Goal: Task Accomplishment & Management: Manage account settings

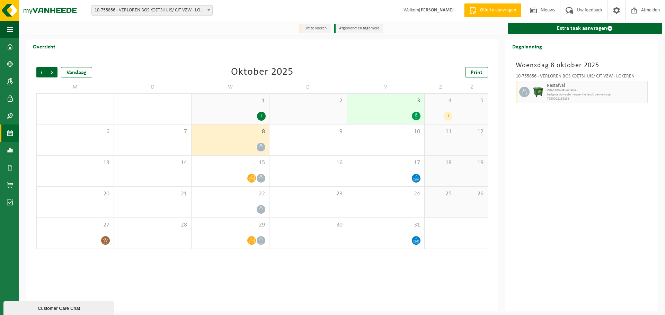
click at [231, 141] on div "8" at bounding box center [229, 140] width 77 height 31
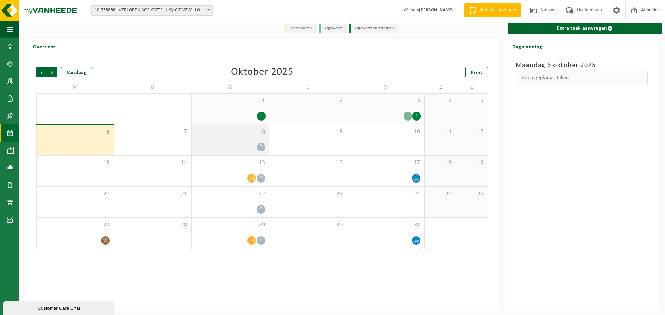
click at [258, 137] on div "8" at bounding box center [229, 140] width 77 height 31
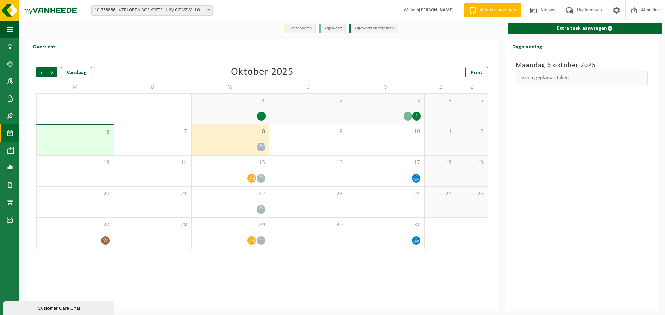
click at [253, 141] on div "8" at bounding box center [229, 140] width 77 height 31
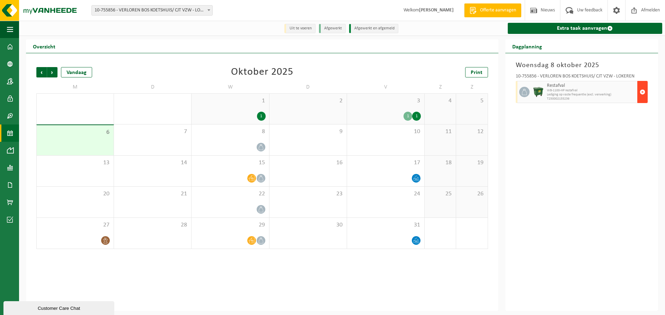
click at [641, 92] on span "button" at bounding box center [642, 92] width 6 height 14
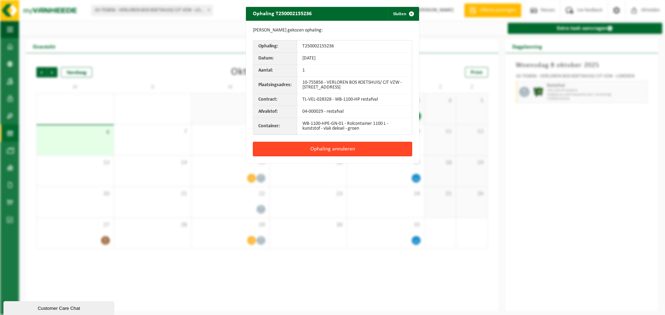
click at [382, 145] on button "Ophaling annuleren" at bounding box center [332, 149] width 159 height 15
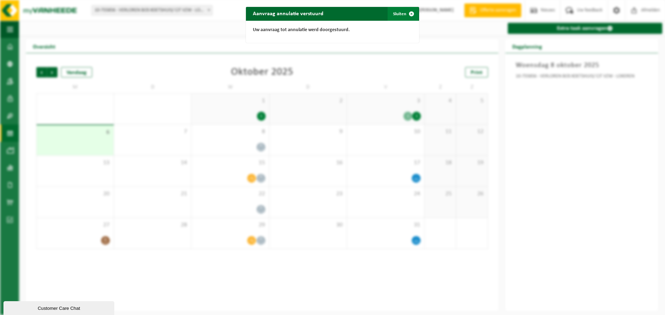
click at [405, 16] on span "button" at bounding box center [411, 14] width 14 height 14
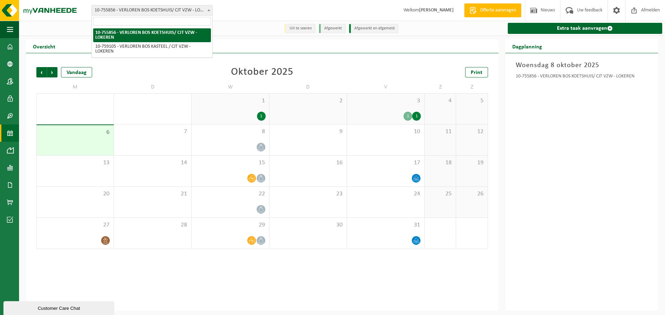
click at [206, 10] on span at bounding box center [208, 10] width 7 height 9
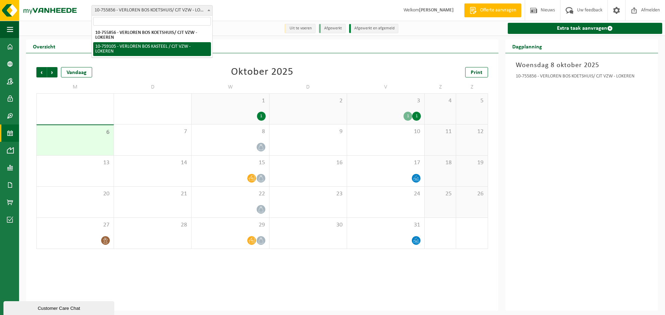
select select "9721"
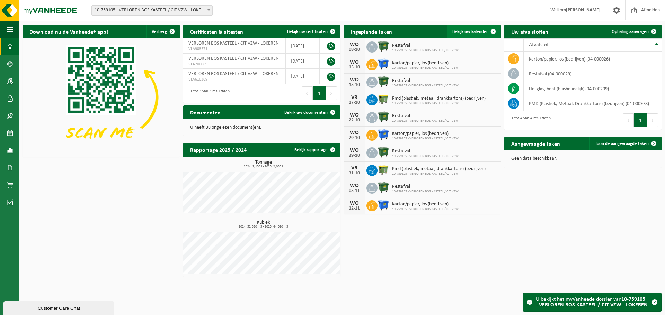
click at [459, 32] on span "Bekijk uw kalender" at bounding box center [470, 31] width 36 height 4
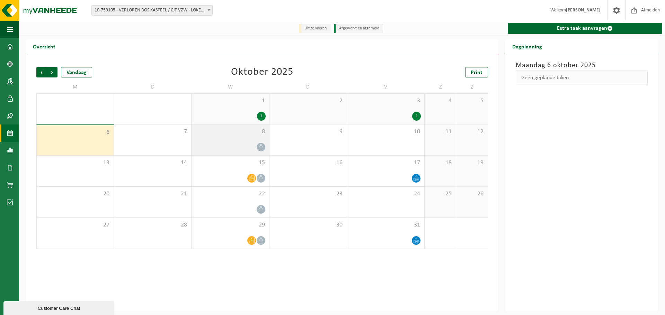
click at [219, 142] on div "8" at bounding box center [229, 140] width 77 height 31
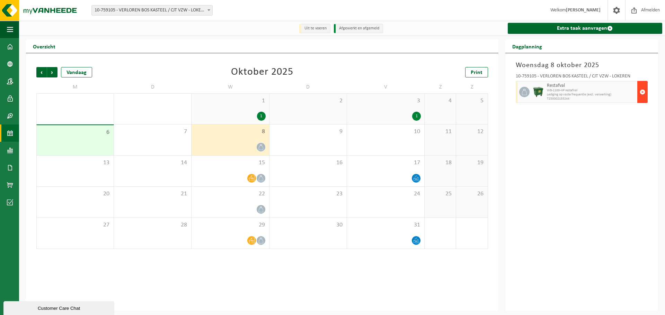
click at [640, 92] on span "button" at bounding box center [642, 92] width 6 height 14
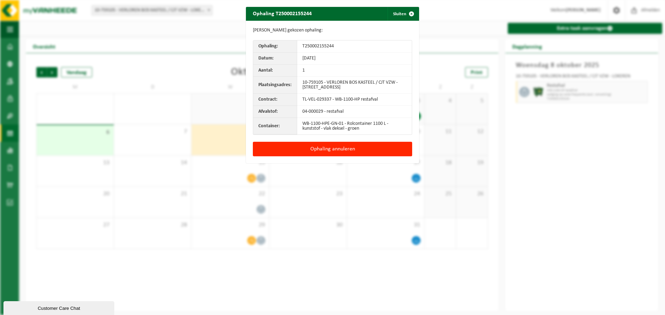
click at [373, 154] on button "Ophaling annuleren" at bounding box center [332, 149] width 159 height 15
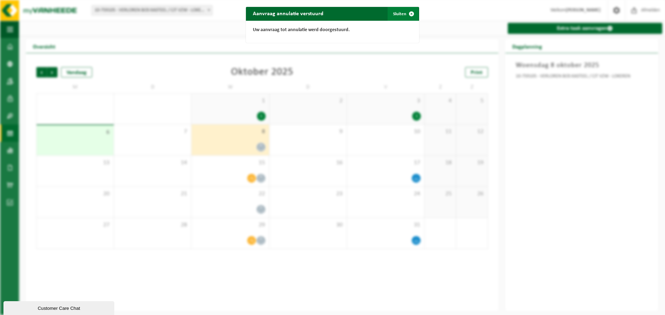
click at [393, 14] on button "Sluiten" at bounding box center [402, 14] width 31 height 14
